Goal: Information Seeking & Learning: Find specific fact

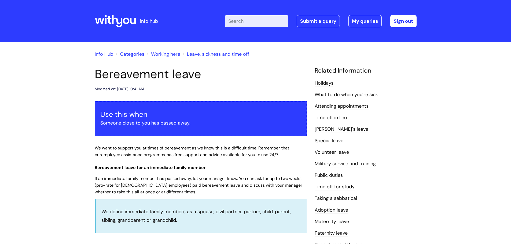
click at [251, 21] on input "Enter your search term here..." at bounding box center [256, 21] width 63 height 12
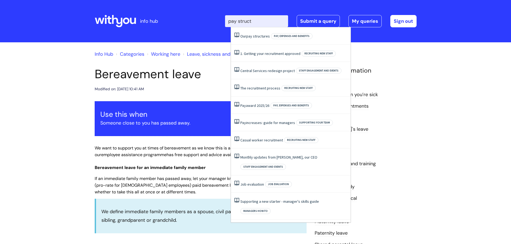
type input "pay structu"
click at [254, 37] on span "structures" at bounding box center [261, 36] width 17 height 5
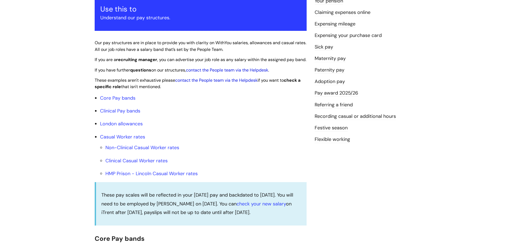
scroll to position [107, 0]
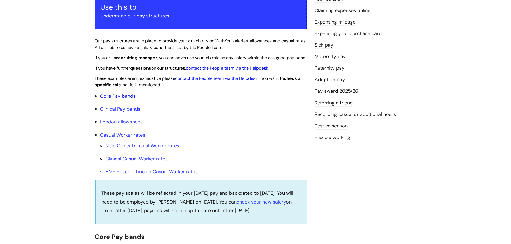
click at [121, 100] on link "Core Pay bands" at bounding box center [117, 96] width 35 height 6
click at [131, 100] on link "Core Pay bands" at bounding box center [117, 96] width 35 height 6
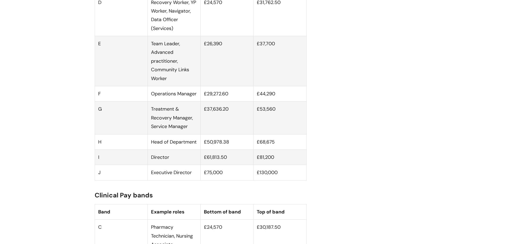
scroll to position [483, 0]
